Goal: Transaction & Acquisition: Download file/media

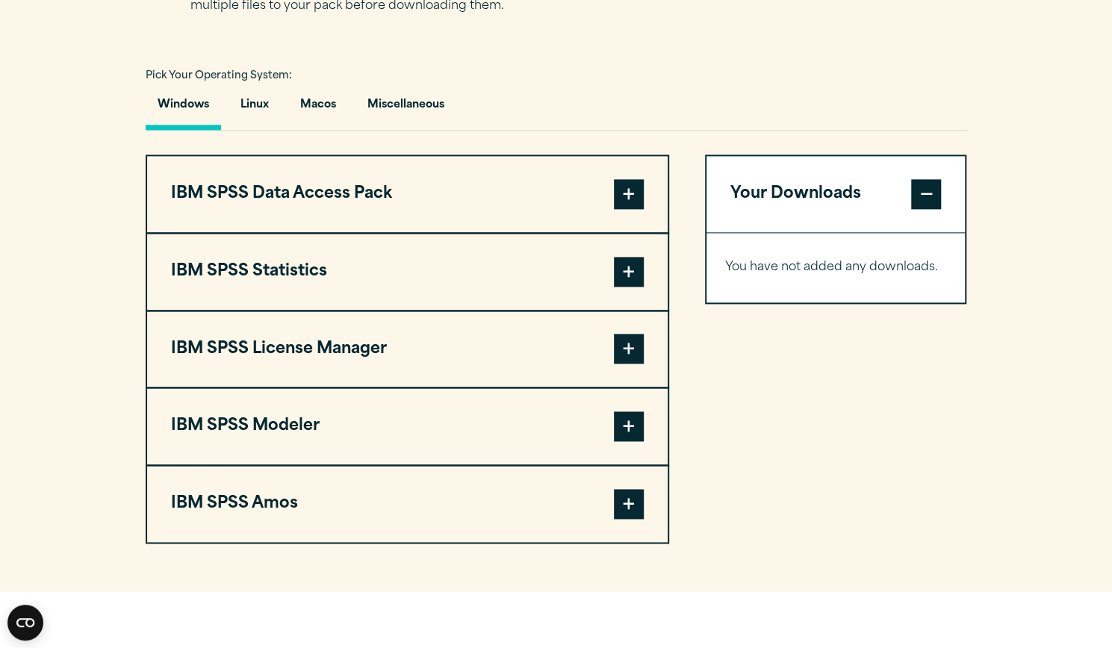
scroll to position [1057, 0]
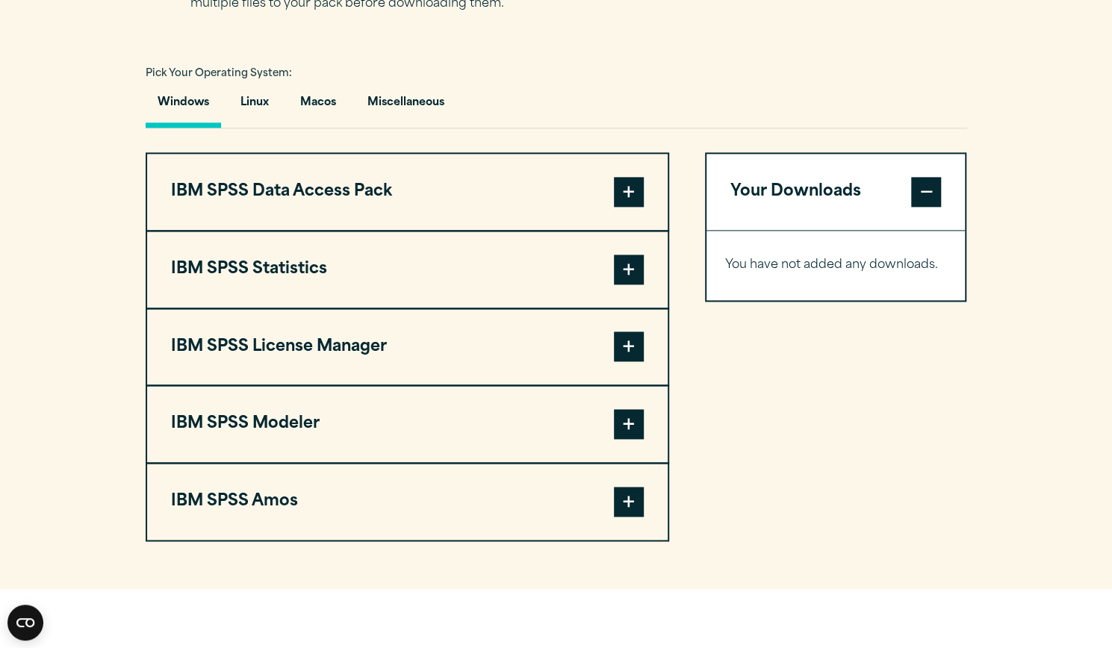
click at [617, 268] on span at bounding box center [629, 270] width 30 height 30
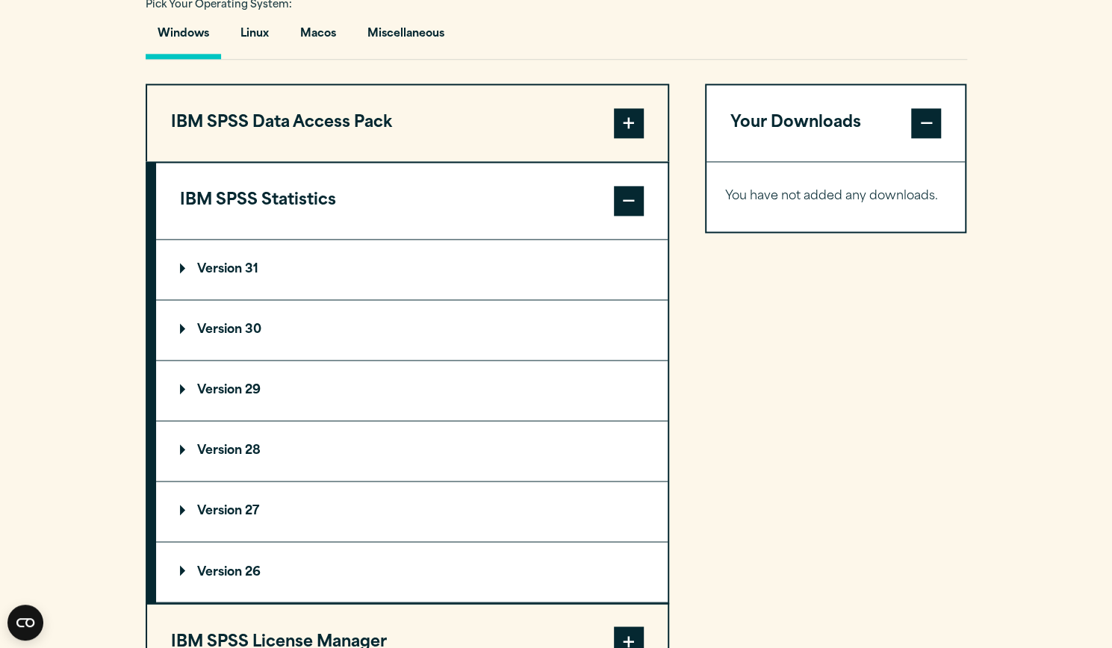
scroll to position [1134, 0]
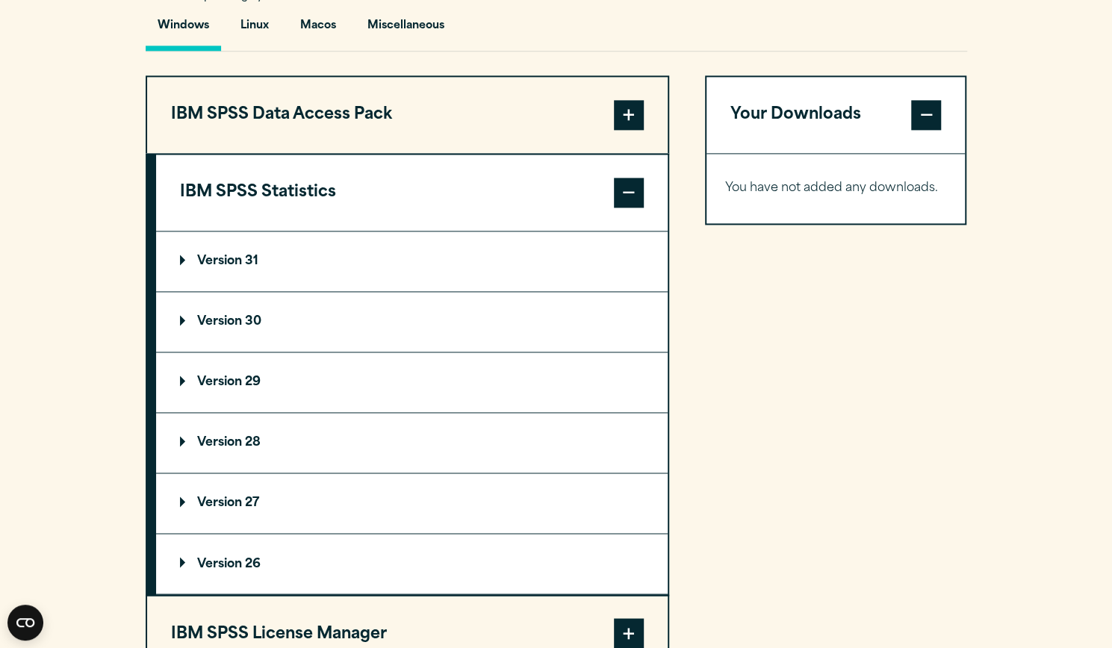
click at [200, 316] on p "Version 30" at bounding box center [220, 322] width 81 height 12
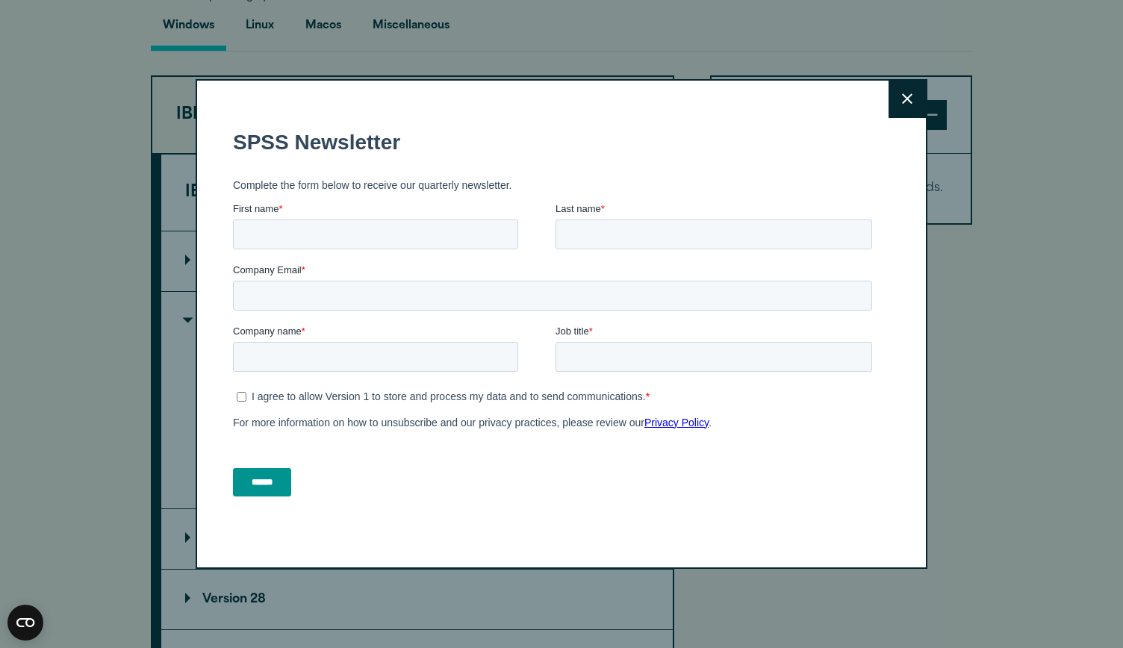
click at [902, 98] on icon at bounding box center [907, 98] width 10 height 11
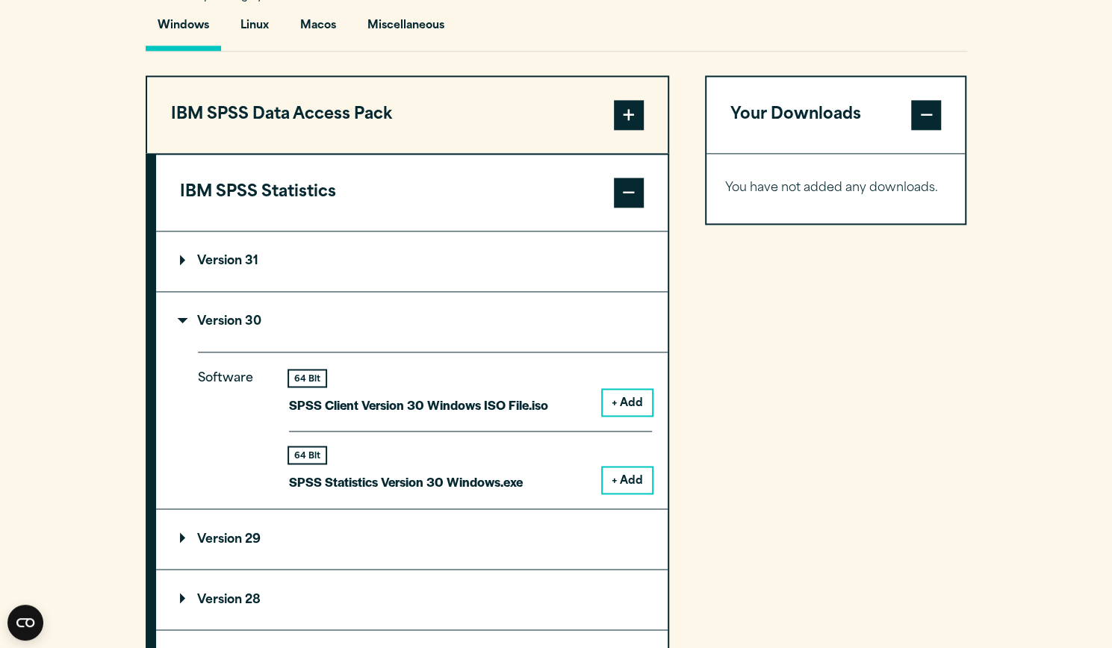
click at [617, 401] on button "+ Add" at bounding box center [627, 402] width 49 height 25
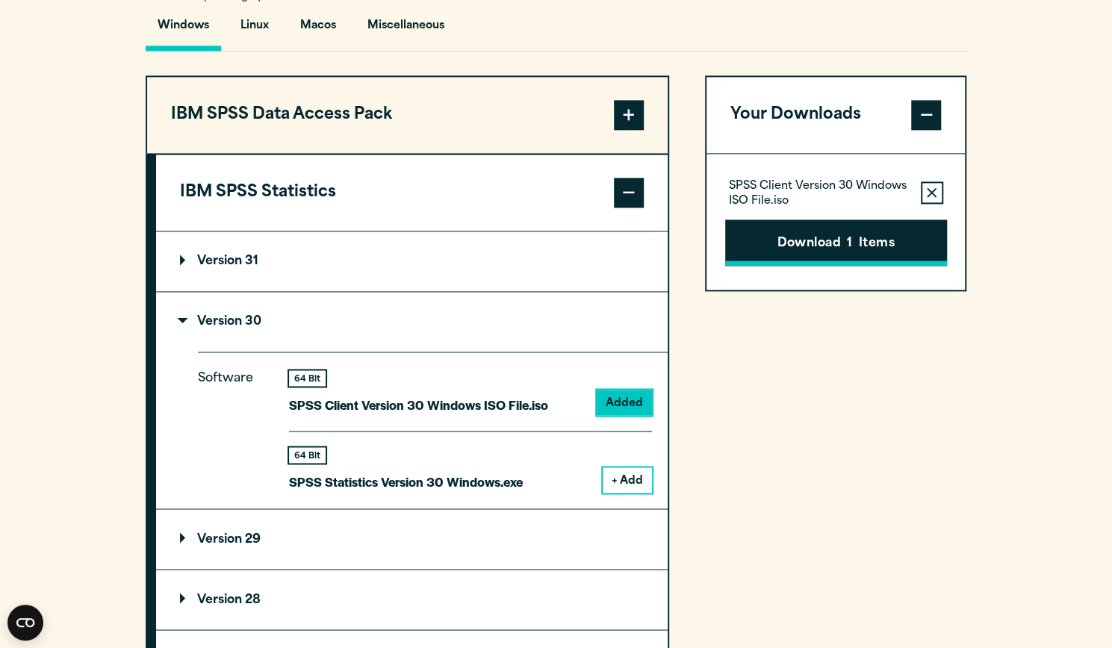
click at [865, 238] on button "Download 1 Items" at bounding box center [836, 243] width 222 height 46
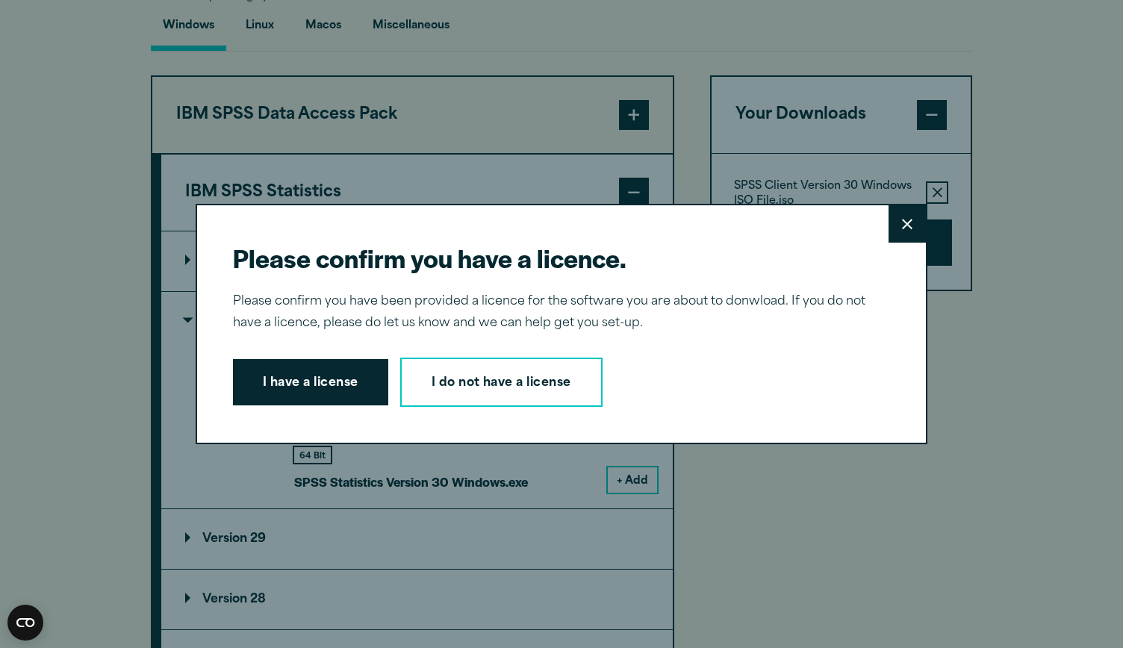
click at [909, 225] on button "Close" at bounding box center [906, 223] width 37 height 37
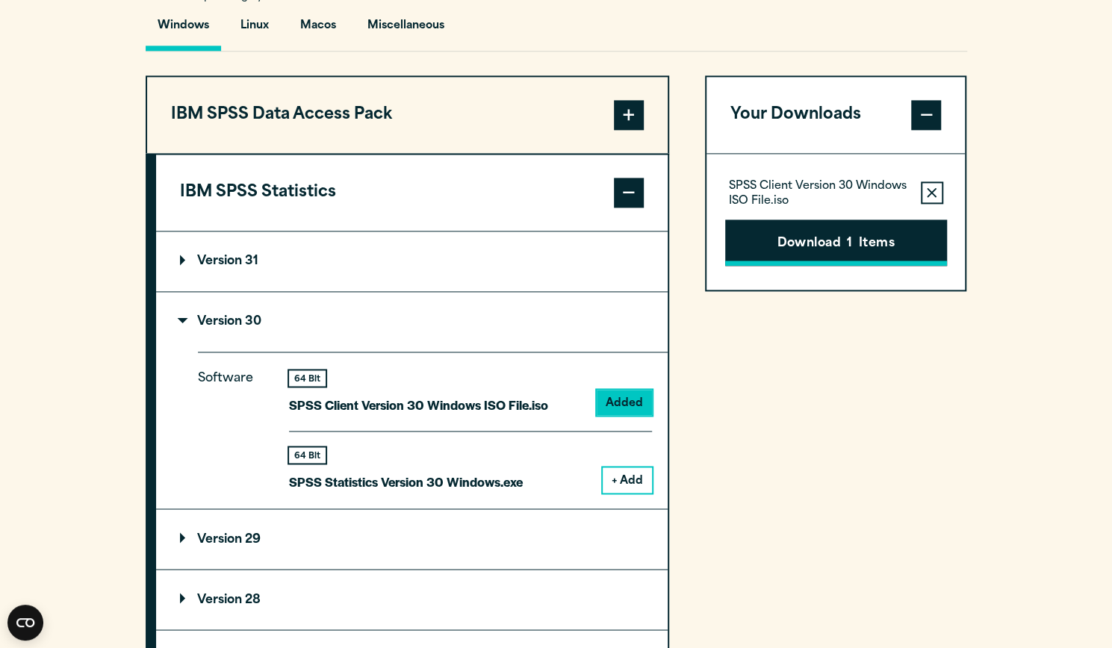
click at [851, 239] on span "1" at bounding box center [849, 243] width 5 height 19
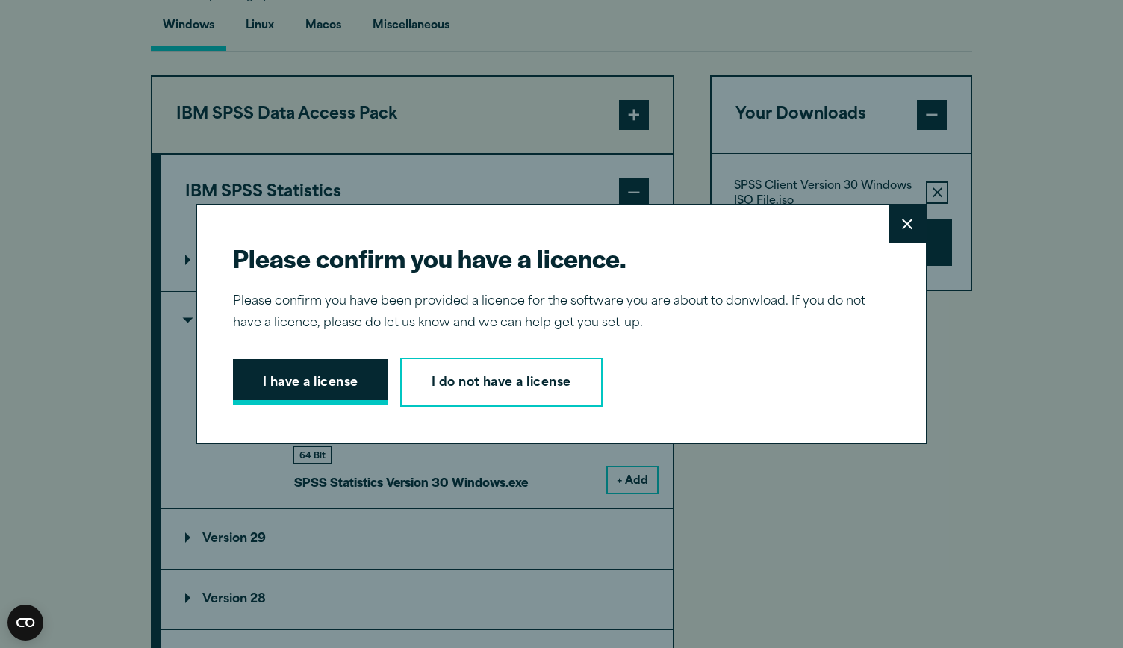
click at [323, 383] on button "I have a license" at bounding box center [310, 382] width 155 height 46
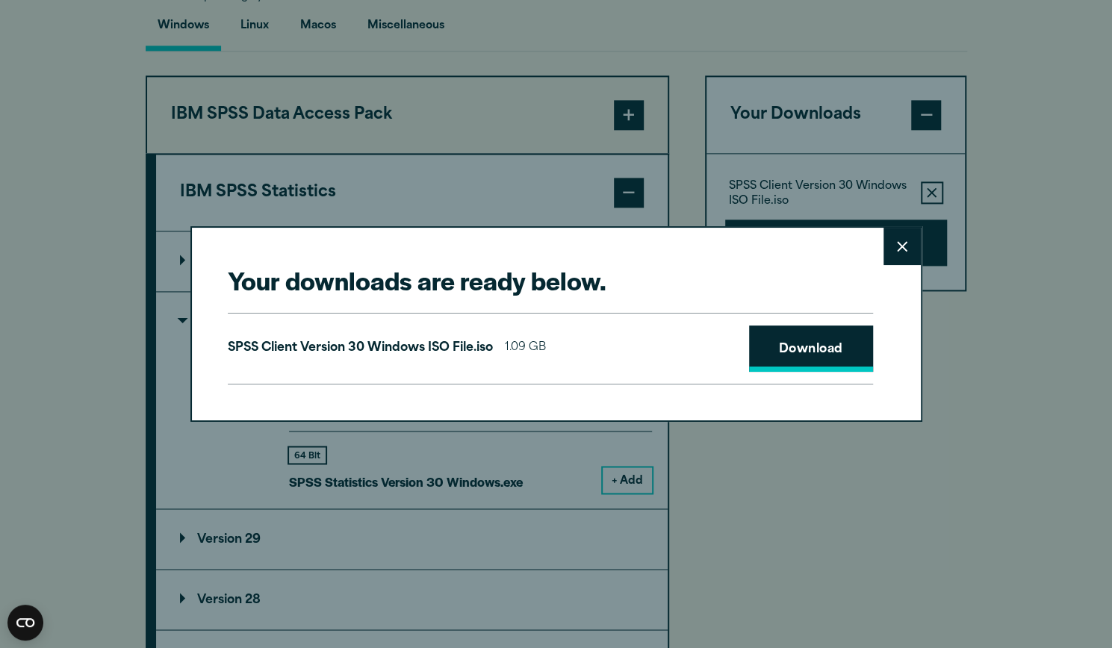
click at [809, 343] on link "Download" at bounding box center [811, 349] width 124 height 46
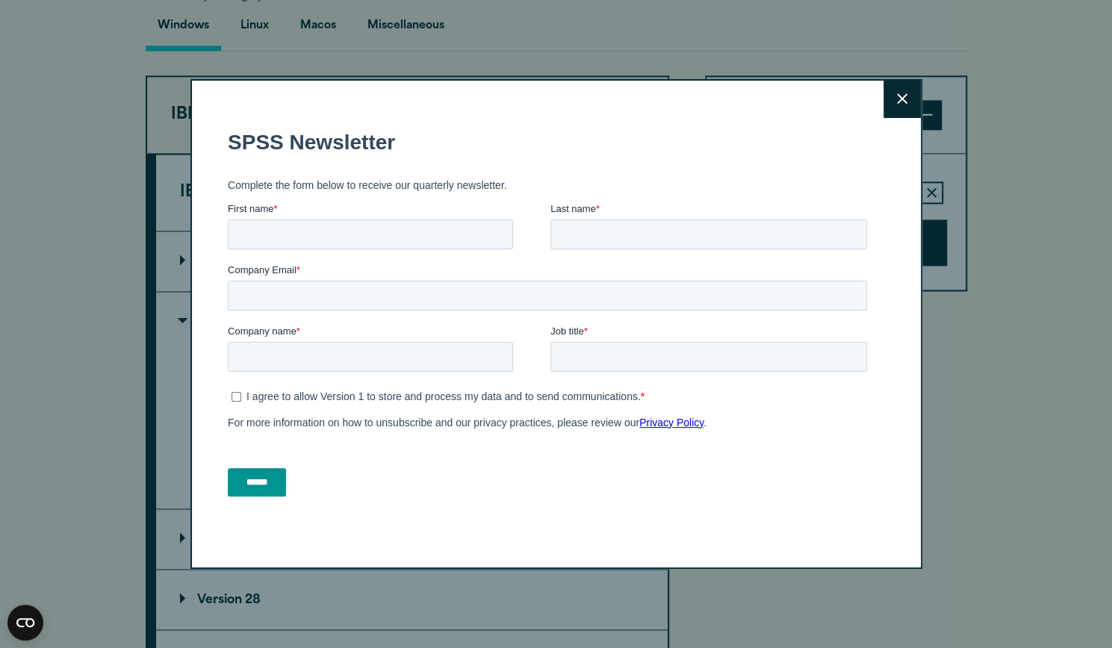
click at [909, 102] on button "Close" at bounding box center [901, 99] width 37 height 37
